Goal: Transaction & Acquisition: Purchase product/service

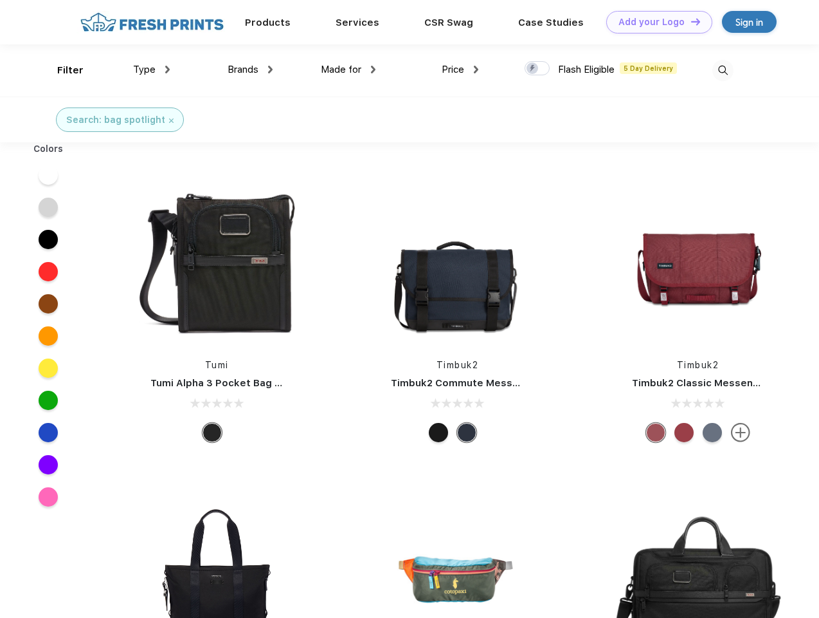
click at [655, 22] on link "Add your Logo Design Tool" at bounding box center [660, 22] width 106 height 23
click at [0, 0] on div "Design Tool" at bounding box center [0, 0] width 0 height 0
click at [690, 21] on link "Add your Logo Design Tool" at bounding box center [660, 22] width 106 height 23
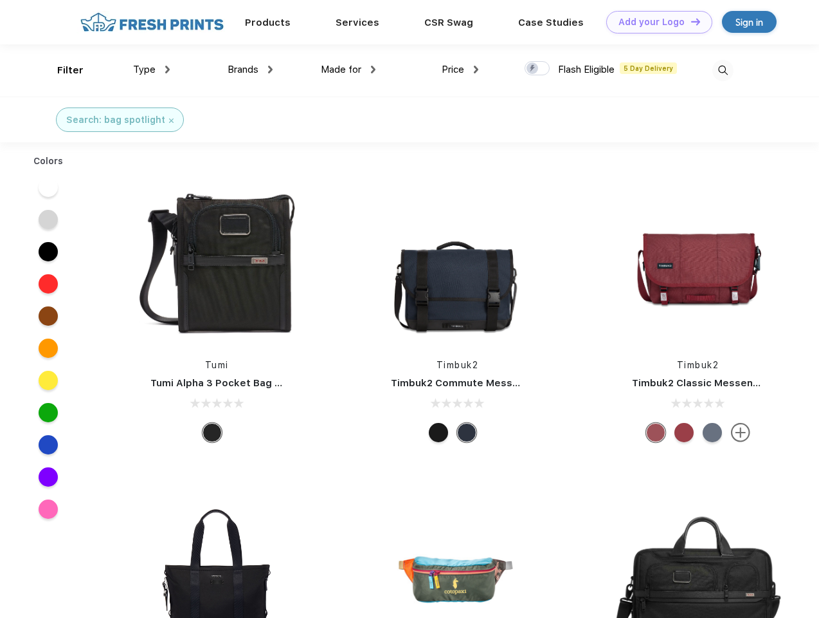
click at [62, 70] on div "Filter" at bounding box center [70, 70] width 26 height 15
click at [152, 69] on span "Type" at bounding box center [144, 70] width 23 height 12
click at [250, 69] on span "Brands" at bounding box center [243, 70] width 31 height 12
click at [349, 69] on span "Made for" at bounding box center [341, 70] width 41 height 12
click at [461, 69] on span "Price" at bounding box center [453, 70] width 23 height 12
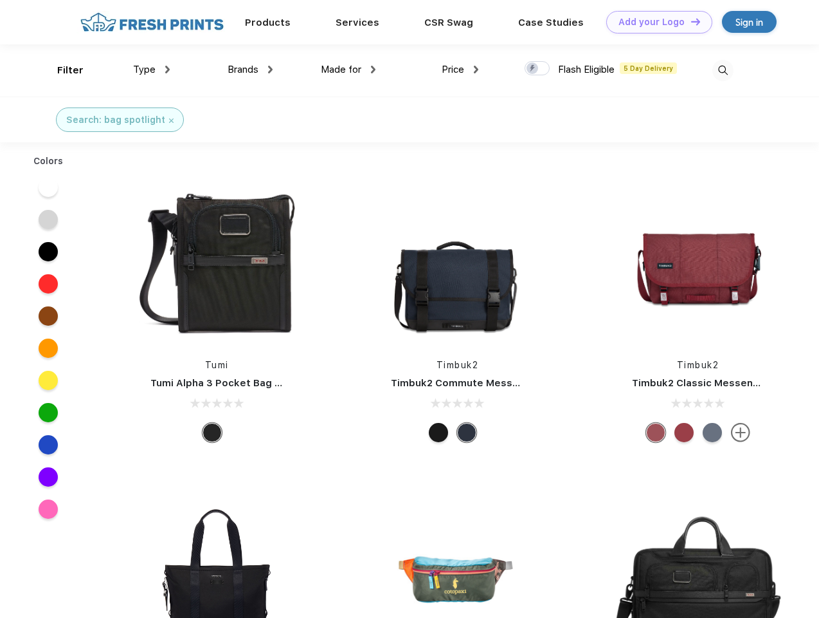
click at [538, 69] on div at bounding box center [537, 68] width 25 height 14
click at [533, 69] on input "checkbox" at bounding box center [529, 64] width 8 height 8
click at [723, 70] on img at bounding box center [723, 70] width 21 height 21
